Goal: Task Accomplishment & Management: Manage account settings

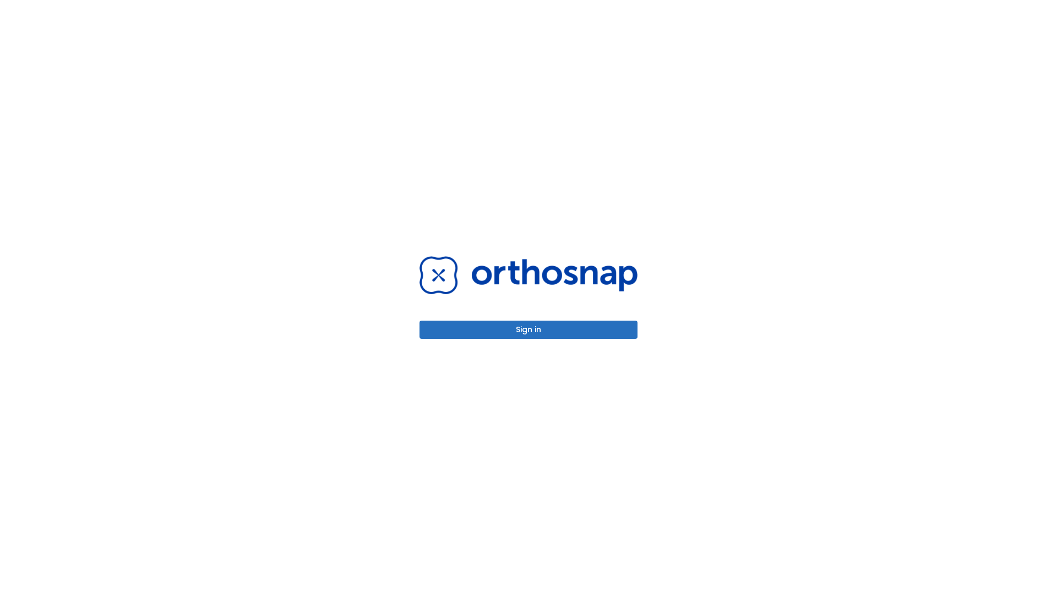
click at [529, 329] on button "Sign in" at bounding box center [529, 329] width 218 height 18
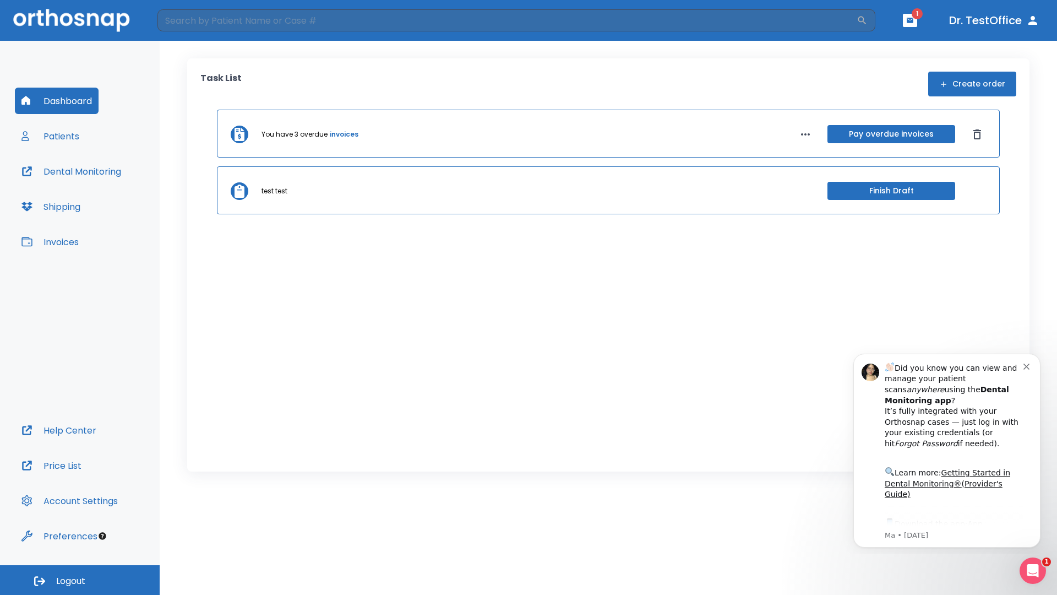
click at [80, 580] on span "Logout" at bounding box center [70, 581] width 29 height 12
